Goal: Transaction & Acquisition: Purchase product/service

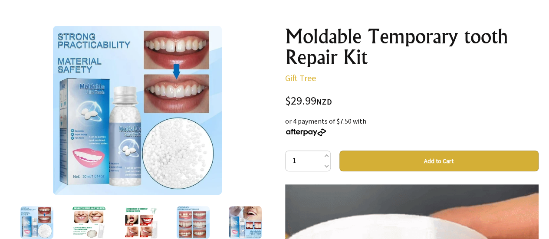
scroll to position [85, 0]
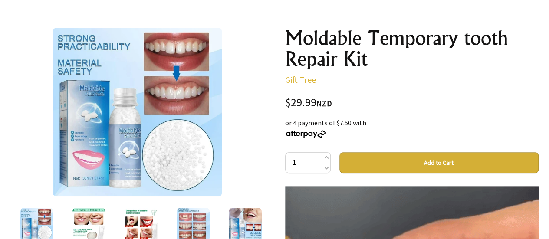
click at [395, 161] on button "Add to Cart" at bounding box center [438, 162] width 199 height 21
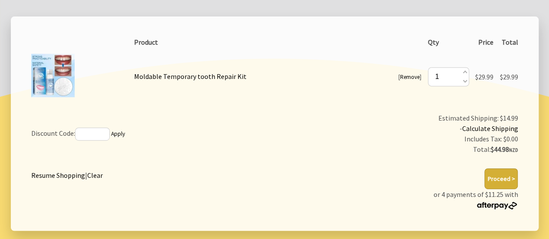
scroll to position [164, 0]
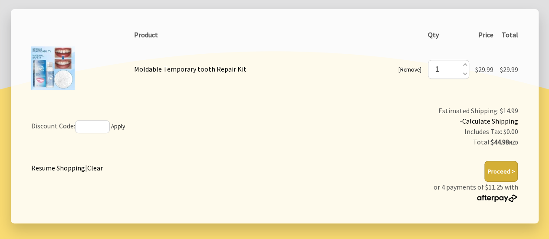
click at [502, 170] on button "Proceed >" at bounding box center [500, 171] width 33 height 21
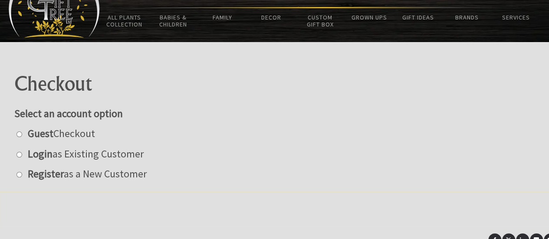
scroll to position [42, 0]
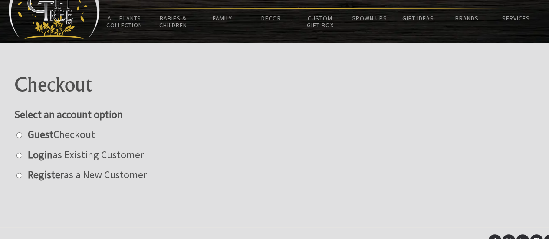
click at [23, 177] on label "Register as a New Customer" at bounding box center [84, 174] width 123 height 13
click at [22, 177] on input "radio" at bounding box center [19, 176] width 6 height 6
radio input "true"
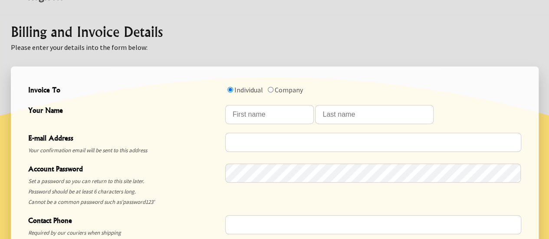
scroll to position [222, 0]
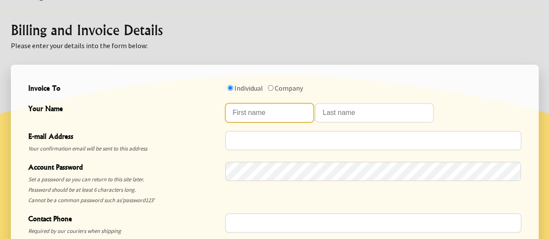
click at [295, 110] on input "Your Name" at bounding box center [269, 112] width 89 height 19
type input "Nicola"
type input "Ridgeway"
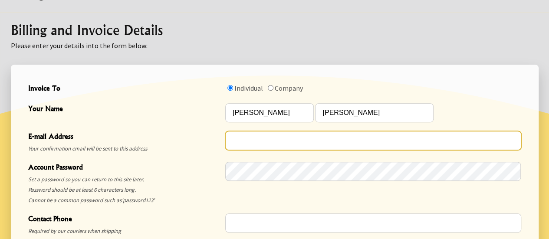
type input "nridgeway@hotmail.com"
type input "07951577472"
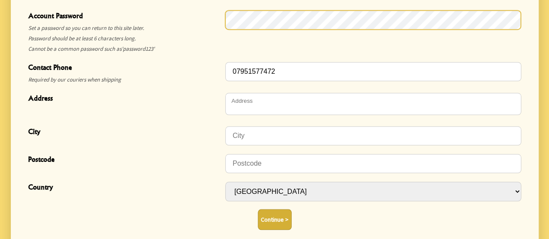
scroll to position [376, 0]
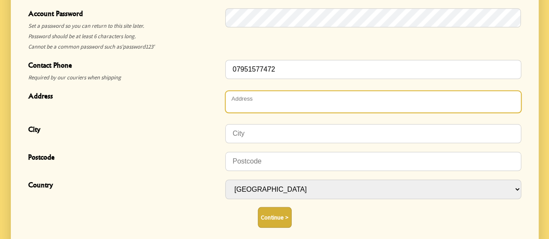
click at [315, 105] on textarea "Address" at bounding box center [373, 102] width 296 height 22
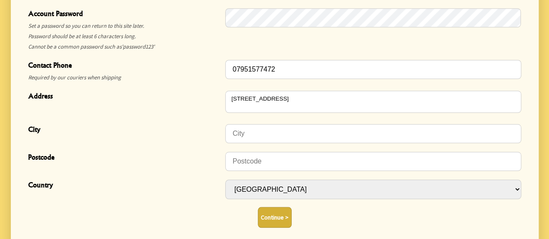
type textarea "21 Buckingham Street"
type input "York"
type input "YO1 6DW"
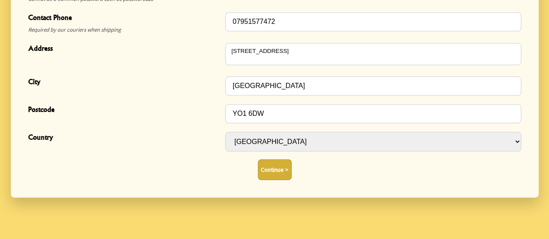
scroll to position [436, 0]
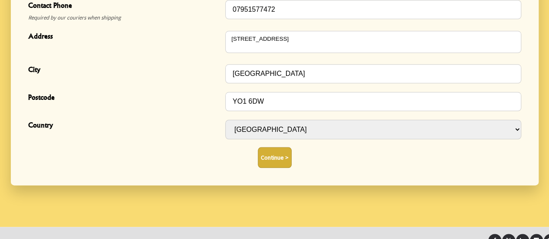
click at [282, 156] on button "Continue >" at bounding box center [275, 157] width 34 height 21
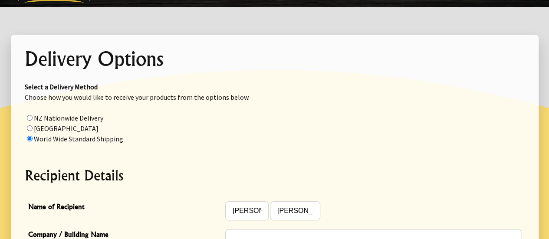
scroll to position [83, 0]
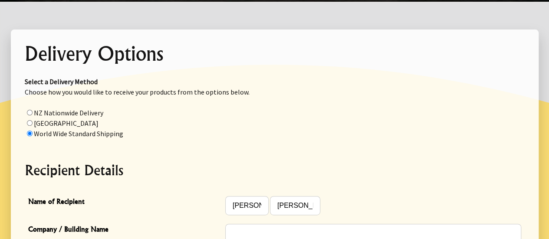
click at [72, 118] on p "Select a Delivery Method Choose how you would like to receive your products fro…" at bounding box center [275, 107] width 500 height 62
click at [64, 112] on label "NZ Nationwide Delivery" at bounding box center [68, 112] width 69 height 9
click at [33, 112] on input "radio" at bounding box center [30, 113] width 6 height 6
radio input "true"
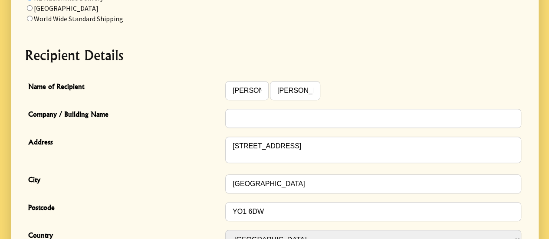
scroll to position [198, 0]
drag, startPoint x: 257, startPoint y: 91, endPoint x: 214, endPoint y: 91, distance: 43.0
click at [214, 91] on div "Name of Recipient Nicola Ridgeway" at bounding box center [275, 91] width 500 height 28
type input "Peter"
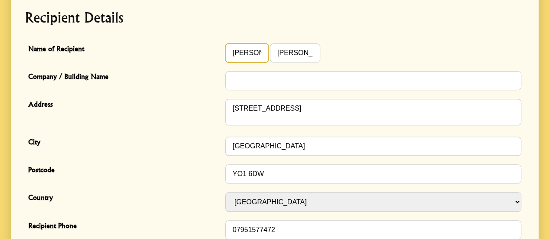
scroll to position [236, 0]
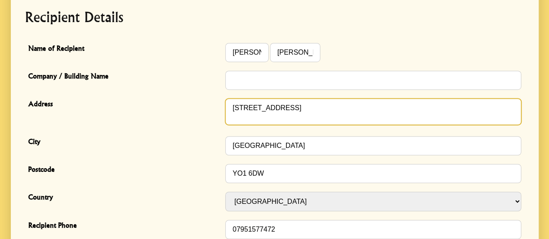
drag, startPoint x: 318, startPoint y: 106, endPoint x: 164, endPoint y: 126, distance: 154.5
click at [164, 126] on div "Address 21 Buckingham Street" at bounding box center [275, 113] width 500 height 38
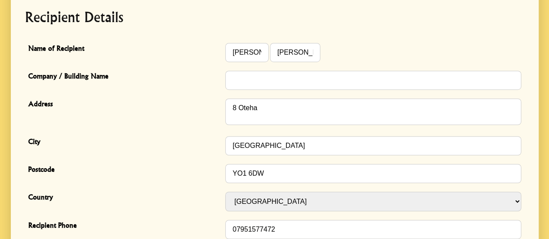
type textarea "8 Oteha Valley Road"
type input "Northcross"
type input "0632"
select select "NZL"
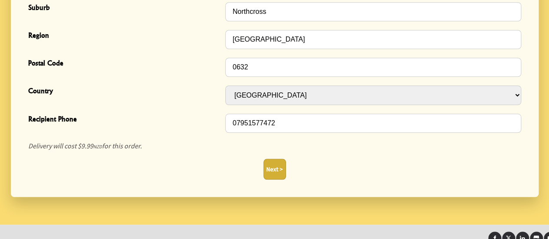
scroll to position [376, 0]
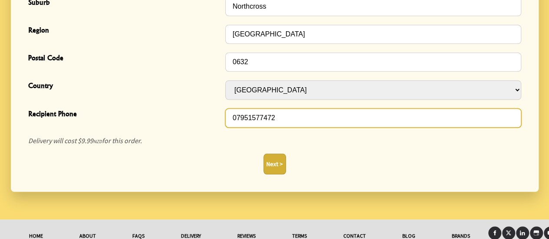
drag, startPoint x: 284, startPoint y: 117, endPoint x: 194, endPoint y: 118, distance: 89.8
click at [194, 118] on div "Recipient Phone 07951577472" at bounding box center [275, 118] width 500 height 28
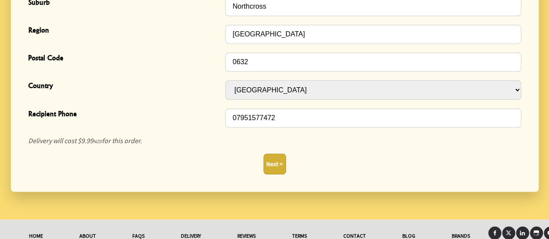
click at [197, 118] on span "Recipient Phone" at bounding box center [124, 114] width 193 height 13
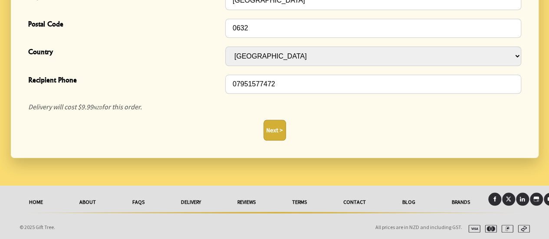
scroll to position [408, 0]
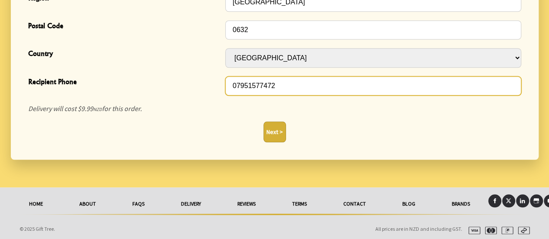
drag, startPoint x: 279, startPoint y: 78, endPoint x: 208, endPoint y: 82, distance: 71.3
click at [208, 82] on div "Recipient Phone 07951577472" at bounding box center [275, 86] width 500 height 28
type input "6"
type input "0220979016"
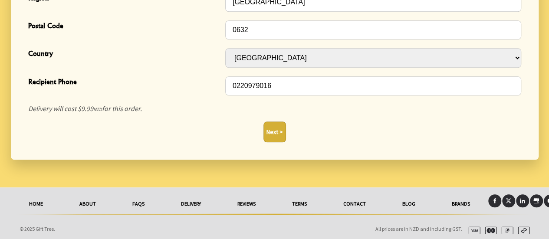
click at [272, 130] on button "Next >" at bounding box center [274, 131] width 23 height 21
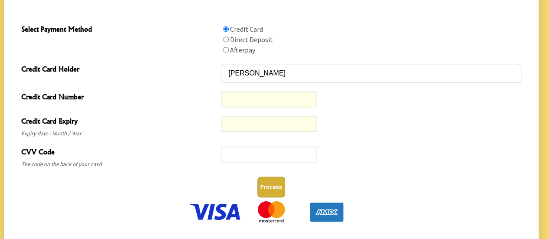
scroll to position [451, 0]
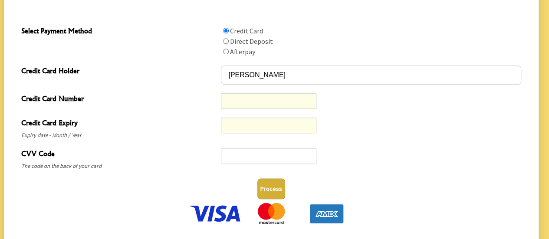
click at [272, 149] on div at bounding box center [268, 156] width 95 height 16
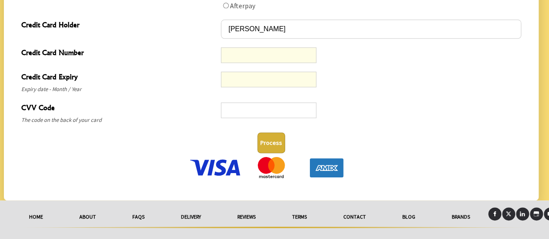
scroll to position [512, 0]
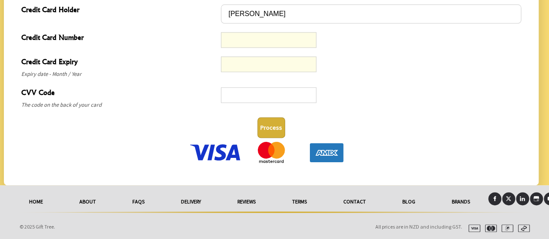
click at [271, 122] on button "Process" at bounding box center [271, 127] width 28 height 21
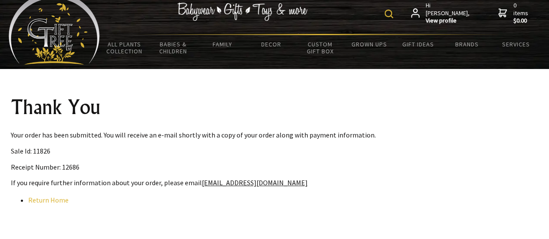
scroll to position [16, 0]
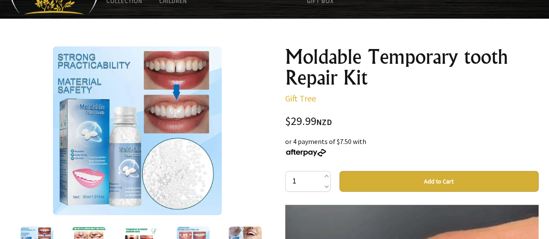
scroll to position [69, 0]
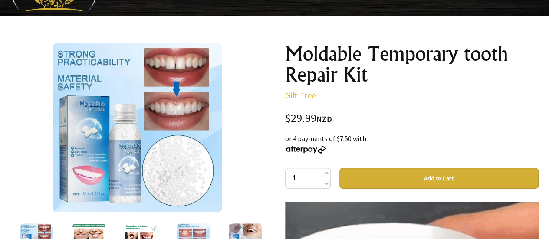
click at [87, 236] on img at bounding box center [88, 239] width 33 height 33
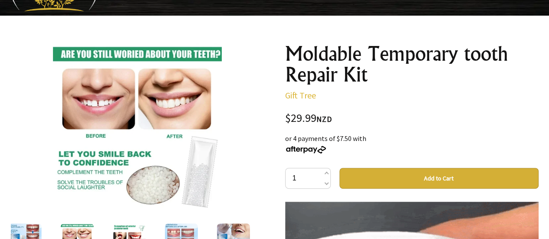
click at [123, 233] on img at bounding box center [128, 239] width 33 height 33
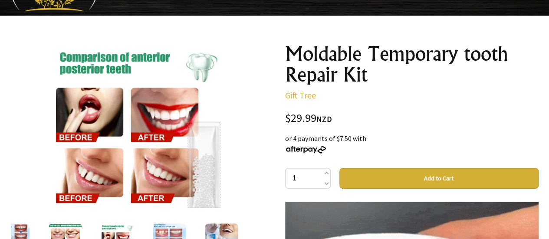
click at [163, 229] on img at bounding box center [169, 239] width 33 height 33
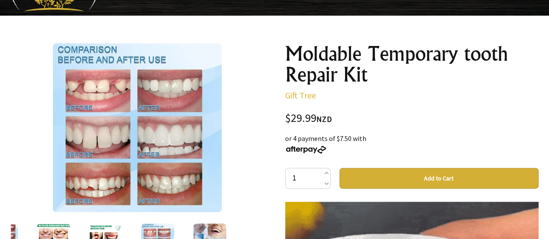
click at [211, 225] on img at bounding box center [209, 239] width 33 height 33
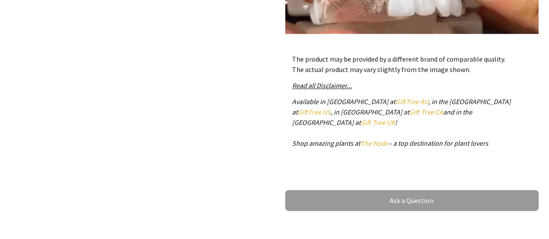
scroll to position [434, 0]
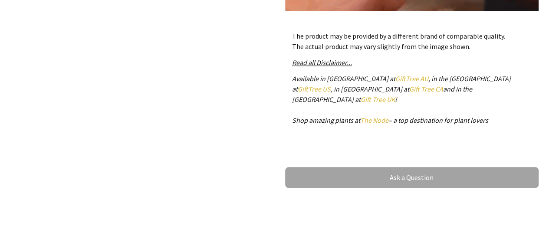
click at [311, 167] on link "Ask a Question" at bounding box center [411, 177] width 253 height 21
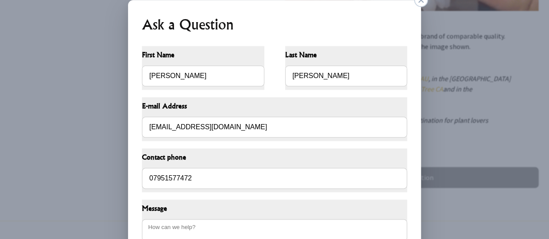
click at [411, 40] on div "Last Name Ridgeway" at bounding box center [346, 68] width 136 height 58
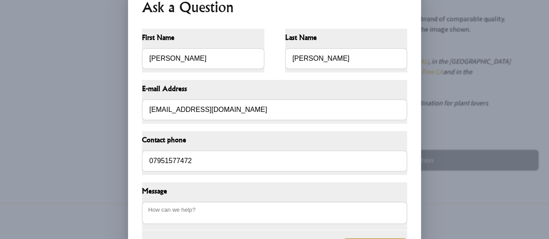
scroll to position [469, 0]
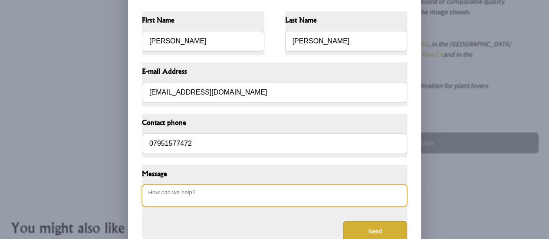
click at [224, 200] on textarea "Message" at bounding box center [274, 195] width 265 height 22
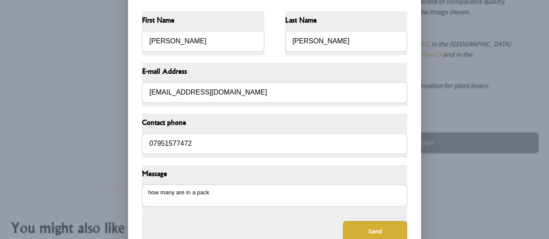
type textarea "how many are in a pack"
click at [363, 229] on button "Send" at bounding box center [375, 231] width 64 height 21
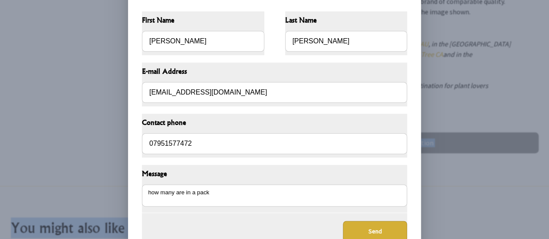
drag, startPoint x: 548, startPoint y: 97, endPoint x: 553, endPoint y: 110, distance: 14.0
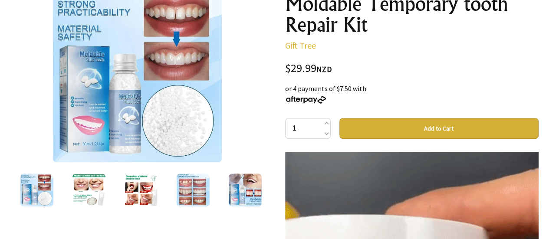
scroll to position [121, 0]
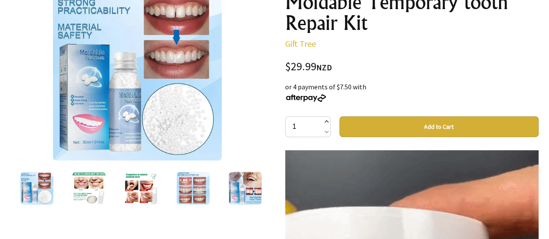
click at [328, 118] on span at bounding box center [326, 122] width 4 height 10
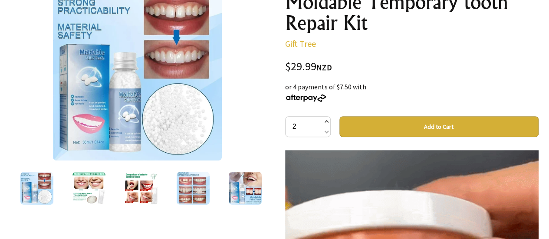
click at [327, 120] on span at bounding box center [326, 122] width 4 height 10
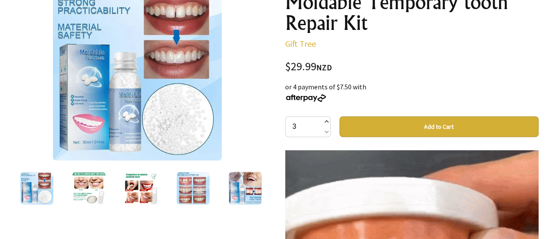
type input "4"
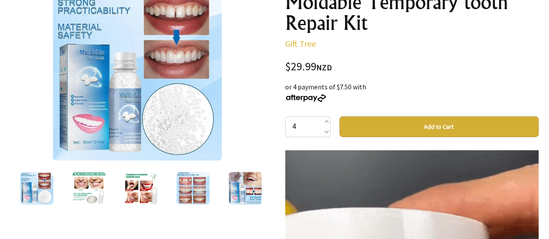
click at [370, 125] on button "Add to Cart" at bounding box center [438, 126] width 199 height 21
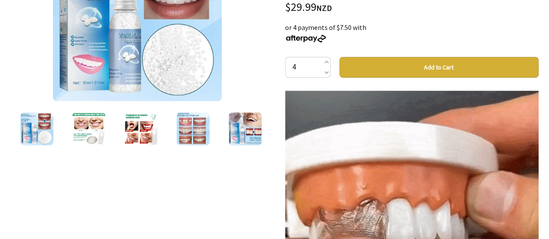
scroll to position [0, 0]
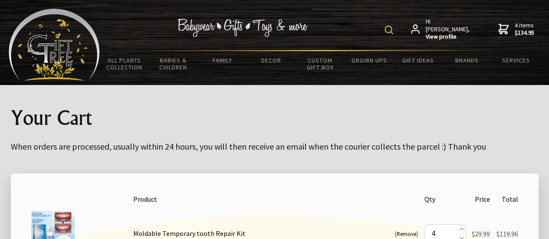
click at [515, 29] on strong "$134.95" at bounding box center [525, 33] width 20 height 8
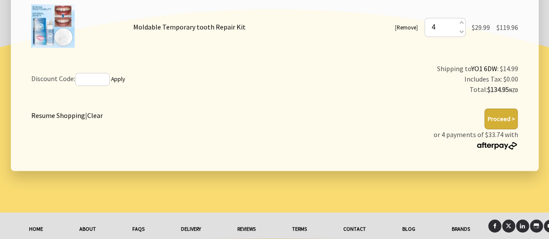
scroll to position [205, 0]
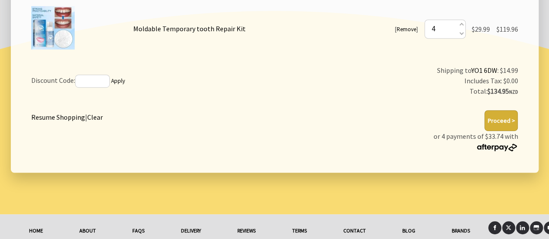
click at [507, 119] on button "Proceed >" at bounding box center [500, 120] width 33 height 21
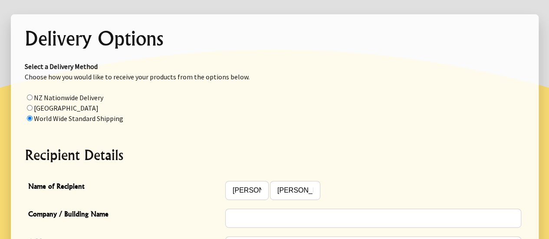
scroll to position [122, 0]
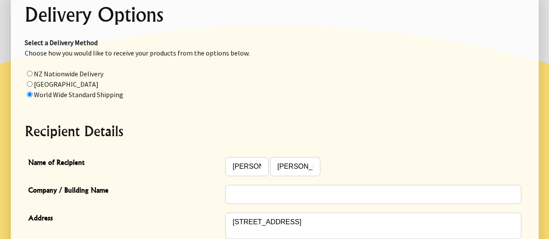
click at [37, 69] on label "NZ Nationwide Delivery" at bounding box center [68, 73] width 69 height 9
click at [33, 71] on input "radio" at bounding box center [30, 74] width 6 height 6
radio input "true"
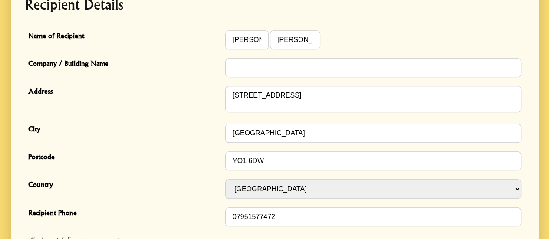
scroll to position [248, 0]
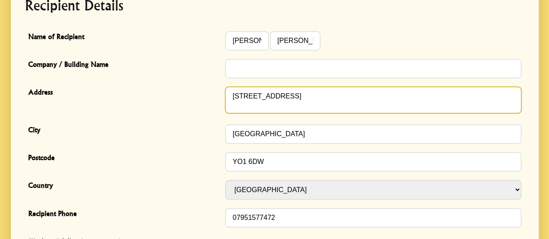
click at [282, 100] on textarea "[STREET_ADDRESS]" at bounding box center [373, 100] width 296 height 26
drag, startPoint x: 324, startPoint y: 92, endPoint x: 186, endPoint y: 85, distance: 138.2
click at [186, 85] on div "Address 21 Buckingham Street" at bounding box center [275, 101] width 500 height 38
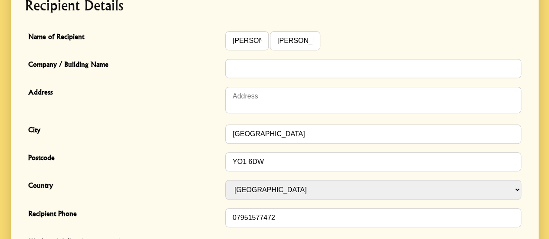
click at [266, 134] on input "York" at bounding box center [373, 134] width 296 height 19
type input "Y"
drag, startPoint x: 287, startPoint y: 154, endPoint x: 207, endPoint y: 159, distance: 80.0
click at [207, 159] on div "Postcode YO1 6DW" at bounding box center [275, 162] width 500 height 28
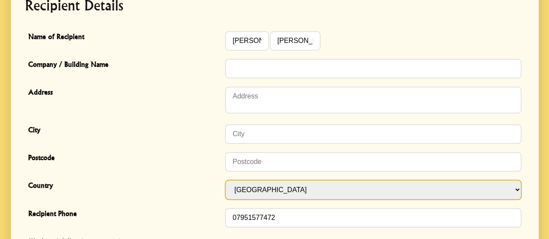
click at [518, 190] on select "Afghanistan Albania Algeria Andorra Angola Anguilla Antigua & Barbuda Argentina…" at bounding box center [373, 190] width 296 height 20
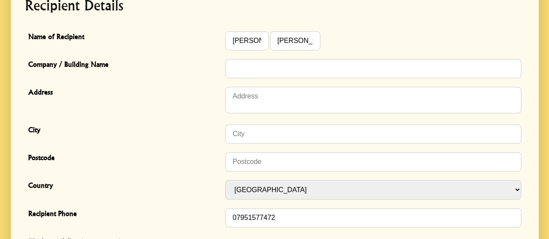
click at [513, 190] on select "Afghanistan Albania Algeria Andorra Angola Anguilla Antigua & Barbuda Argentina…" at bounding box center [373, 190] width 296 height 20
select select "NZL"
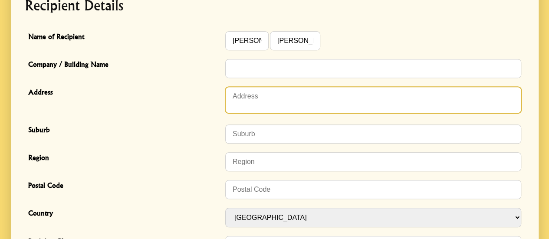
click at [329, 102] on textarea "Address" at bounding box center [373, 100] width 296 height 26
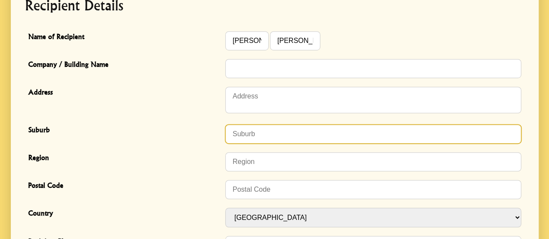
click at [324, 133] on input "Suburb" at bounding box center [373, 134] width 296 height 19
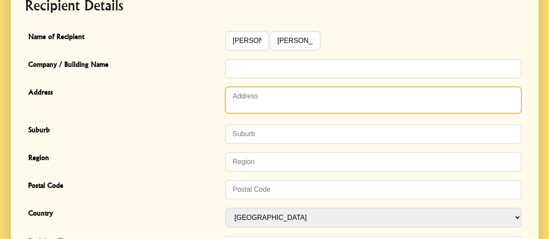
click at [259, 97] on textarea "Address" at bounding box center [373, 100] width 296 height 26
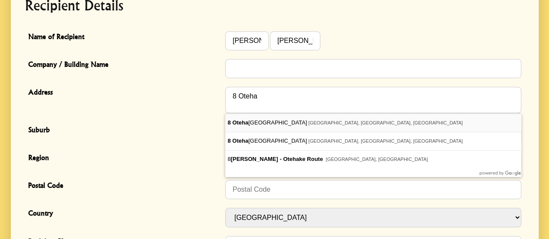
type textarea "8 Oteha Valley Road"
type input "Northcross"
type input "Auckland"
type input "0632"
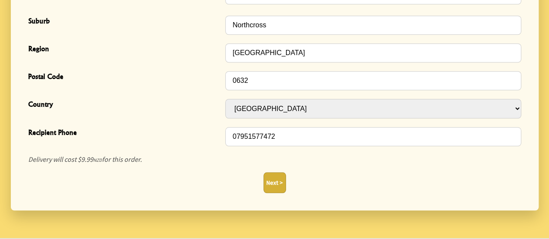
scroll to position [356, 0]
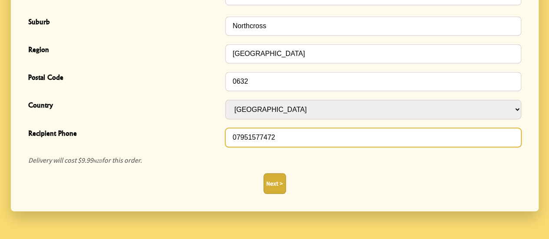
click at [301, 138] on input "07951577472" at bounding box center [373, 137] width 296 height 19
type input "0"
type input "0220979016"
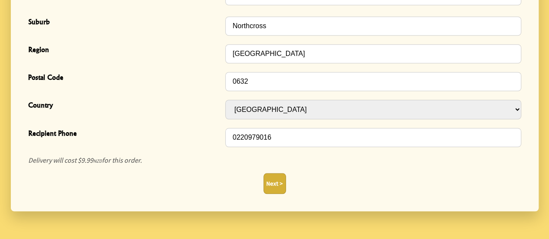
click at [276, 184] on button "Next >" at bounding box center [274, 183] width 23 height 21
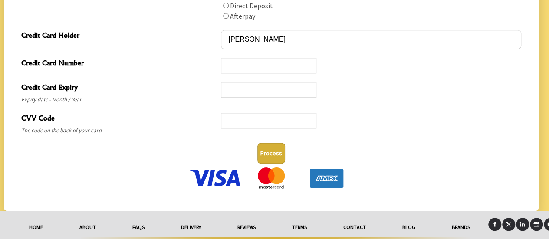
scroll to position [483, 0]
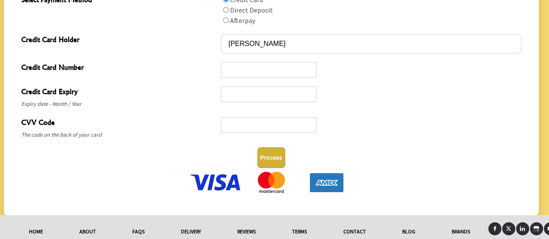
click at [278, 74] on div at bounding box center [268, 70] width 95 height 16
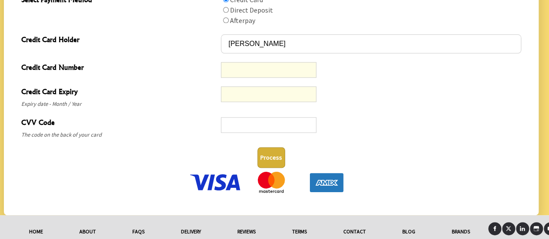
click at [484, 97] on div at bounding box center [371, 97] width 300 height 24
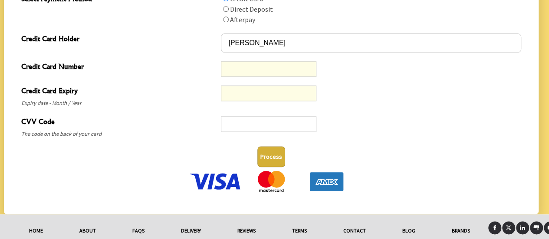
scroll to position [512, 0]
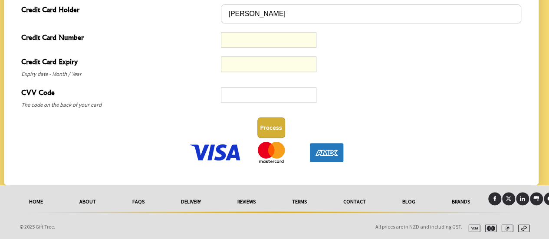
click at [264, 131] on button "Process" at bounding box center [271, 127] width 28 height 21
